Goal: Navigation & Orientation: Go to known website

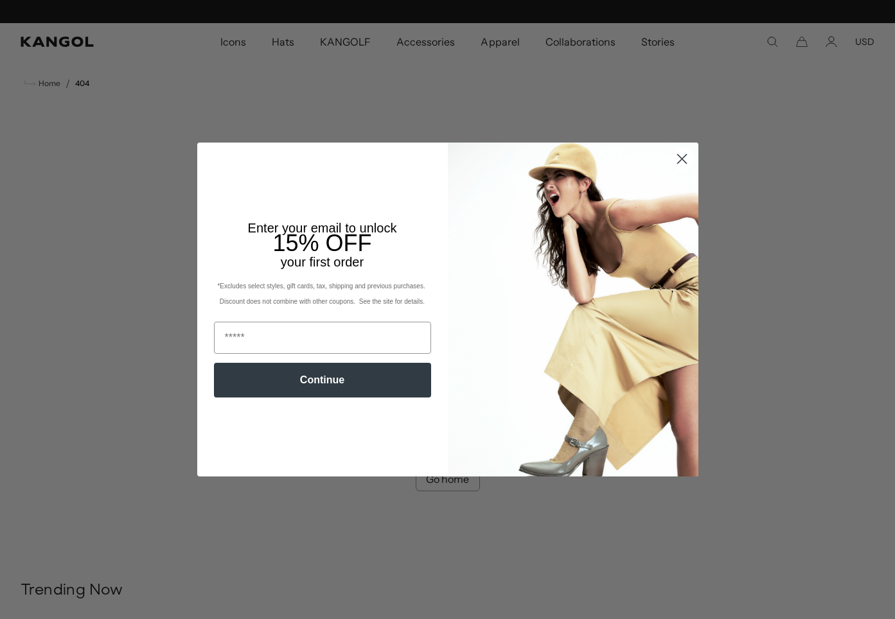
scroll to position [0, 265]
